Goal: Check status: Check status

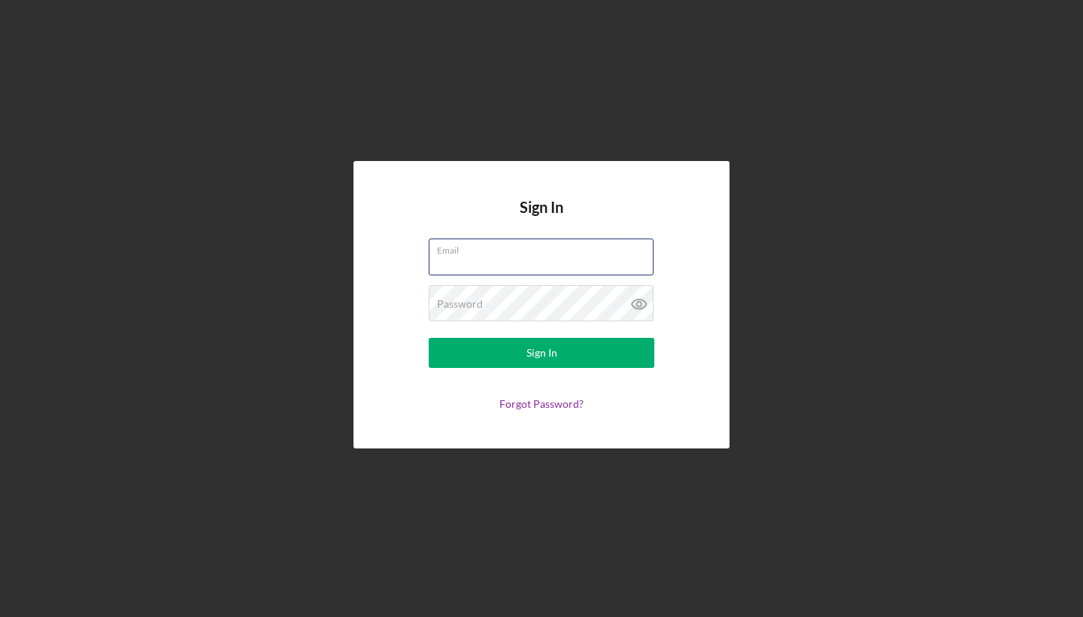
type input "[EMAIL_ADDRESS][DOMAIN_NAME]"
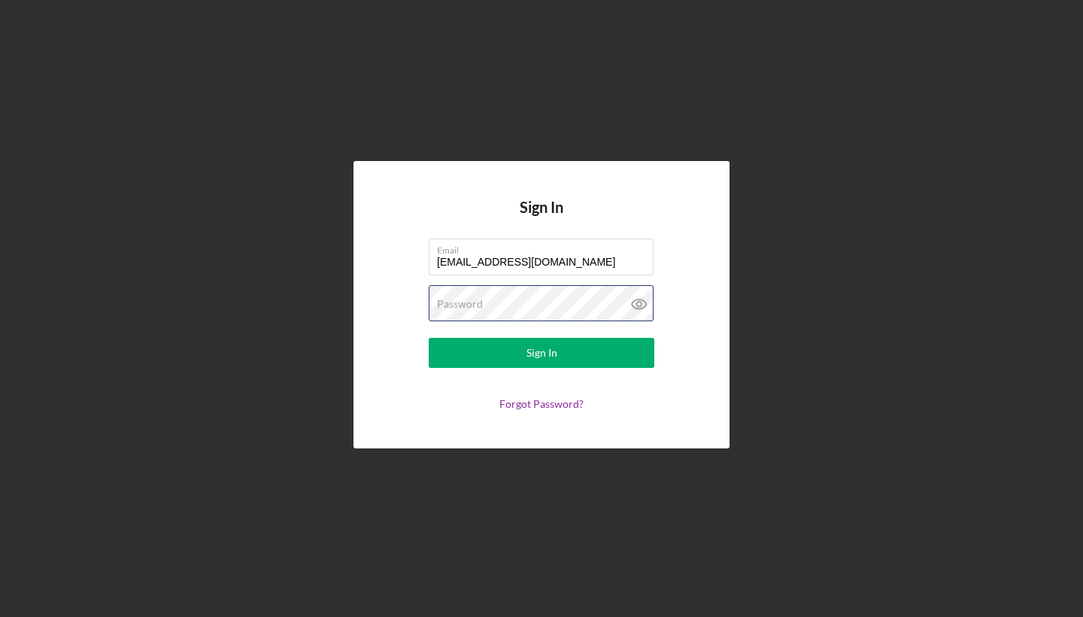
click at [542, 353] on button "Sign In" at bounding box center [542, 353] width 226 height 30
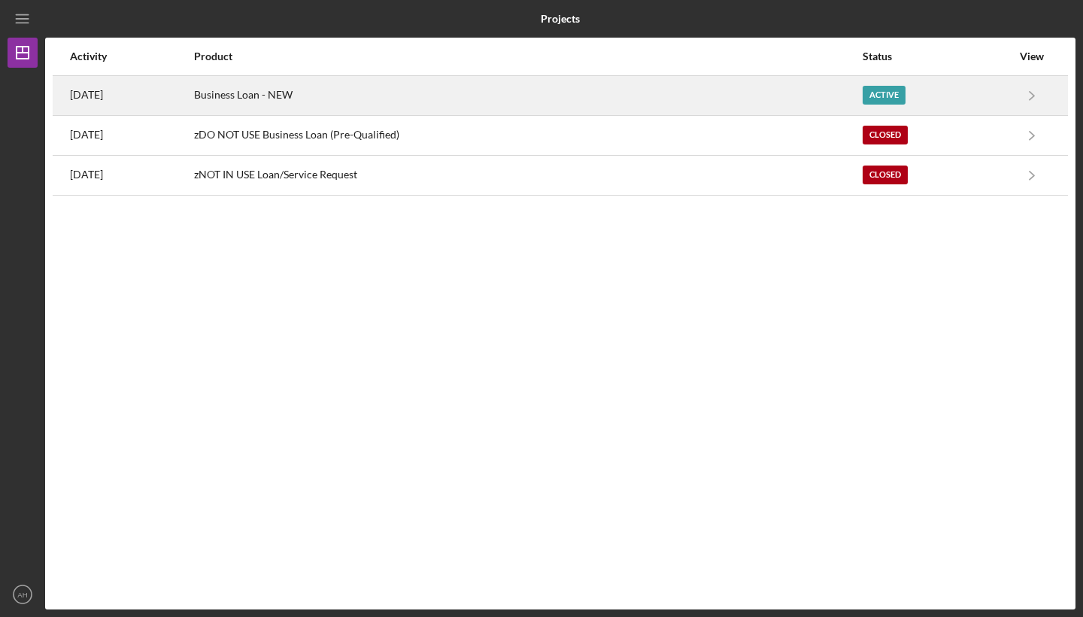
click at [621, 90] on div "Business Loan - NEW" at bounding box center [527, 96] width 667 height 38
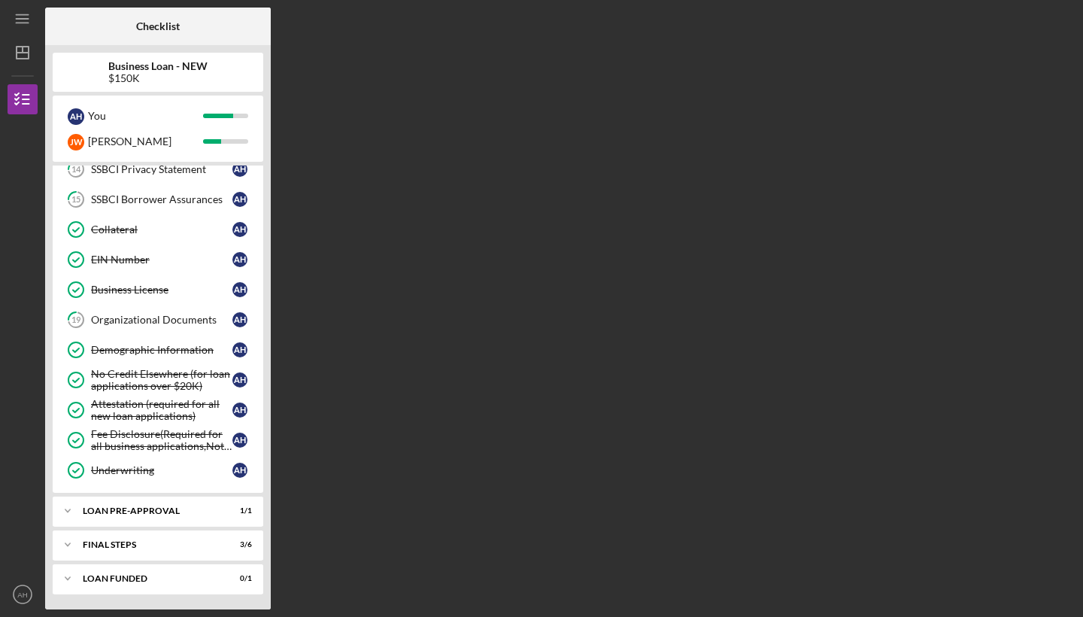
scroll to position [350, 0]
click at [125, 514] on div "LOAN PRE-APPROVAL" at bounding box center [164, 510] width 162 height 9
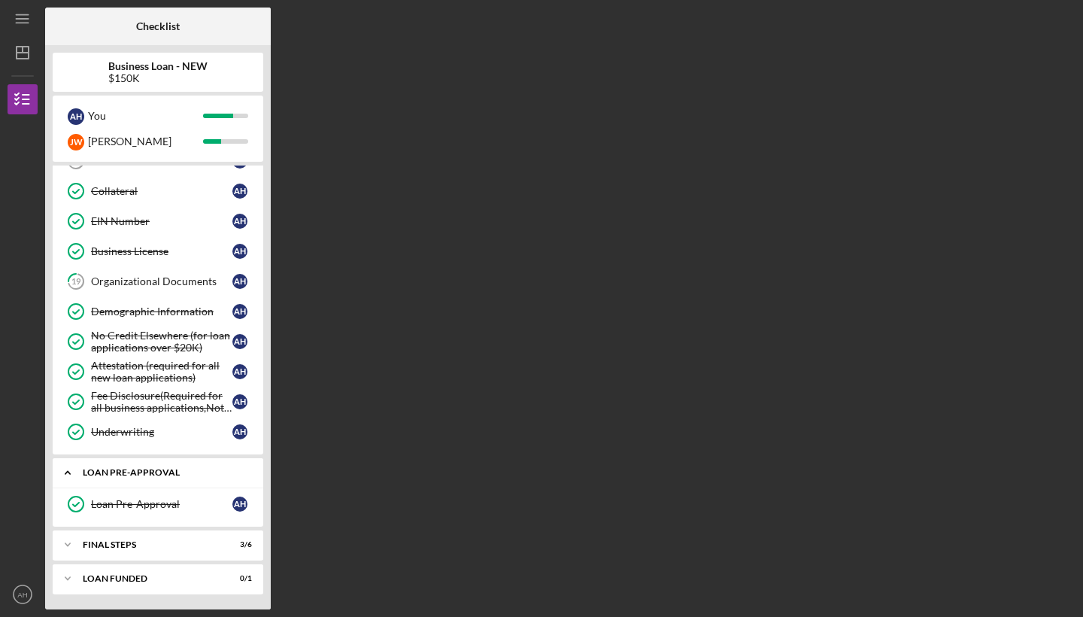
scroll to position [389, 0]
click at [123, 540] on div "FINAL STEPS" at bounding box center [164, 544] width 162 height 9
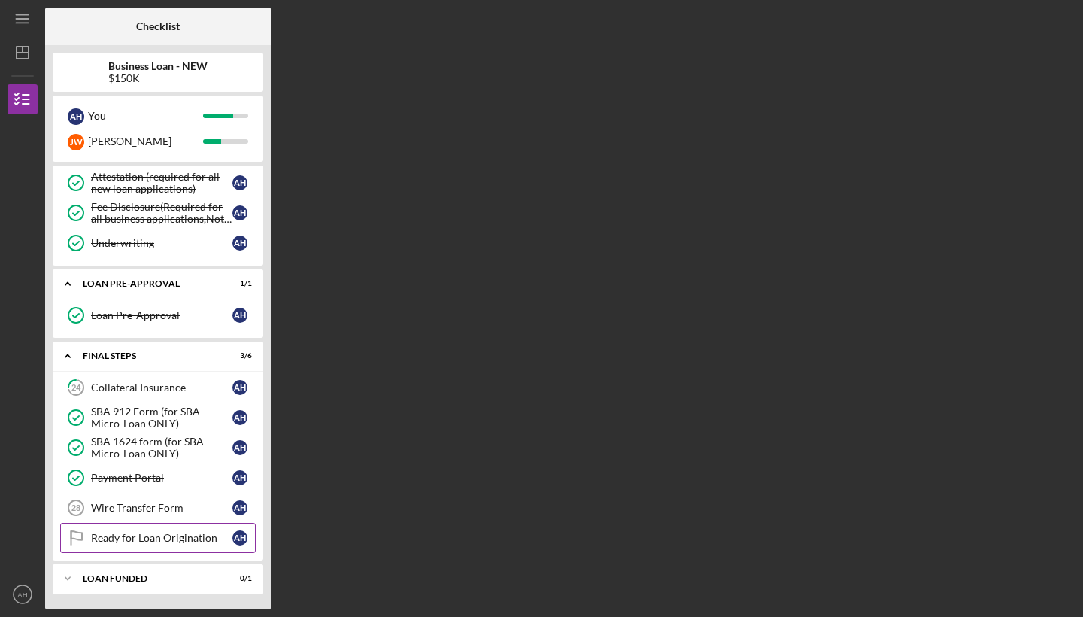
scroll to position [578, 0]
click at [122, 573] on div "Icon/Expander LOAN FUNDED 0 / 1" at bounding box center [158, 578] width 211 height 30
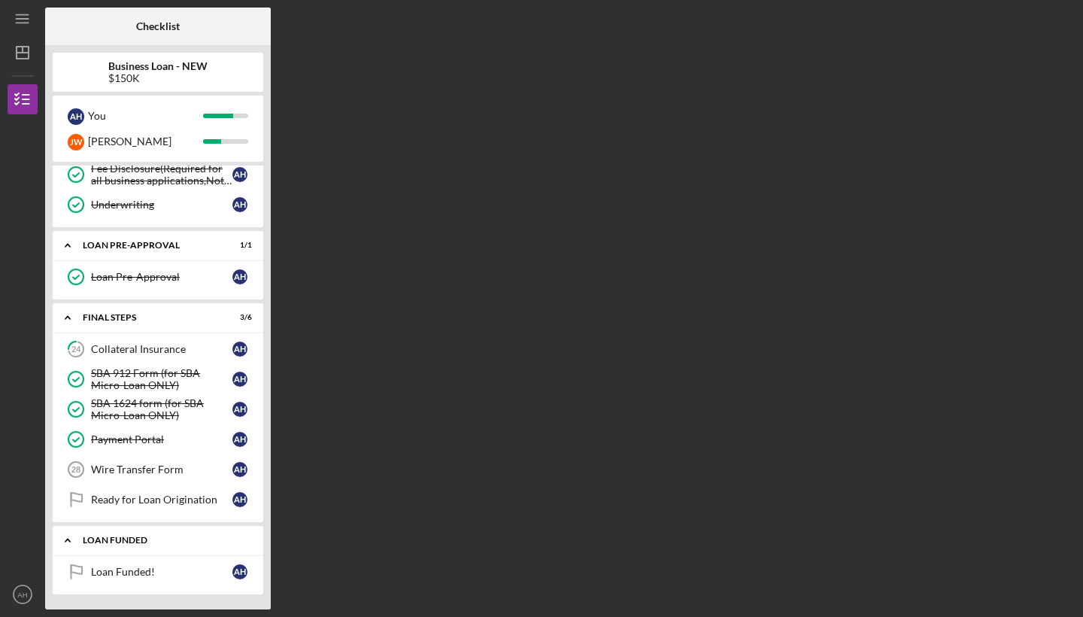
scroll to position [616, 0]
click at [170, 475] on div "Wire Transfer Form" at bounding box center [161, 469] width 141 height 12
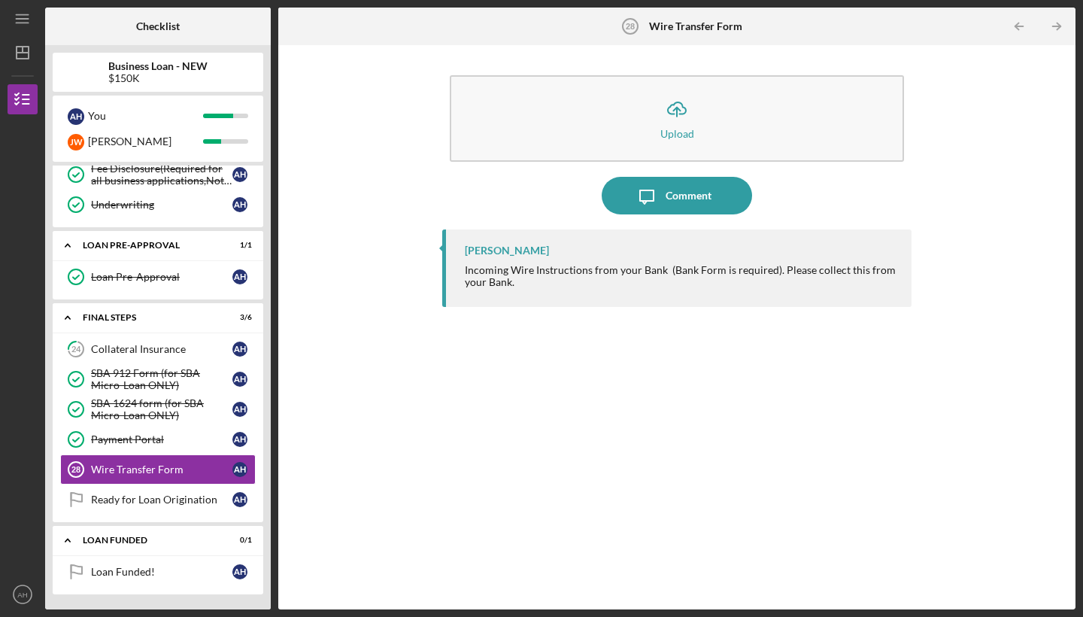
drag, startPoint x: 469, startPoint y: 271, endPoint x: 540, endPoint y: 286, distance: 72.3
click at [540, 286] on div "Incoming Wire Instructions from your Bank (Bank Form is required). Please colle…" at bounding box center [681, 276] width 432 height 24
